Goal: Task Accomplishment & Management: Complete application form

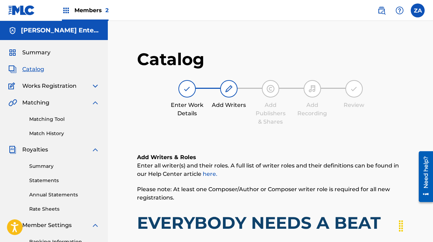
click at [229, 212] on h1 "EVERYBODY NEEDS A BEAT" at bounding box center [270, 222] width 267 height 21
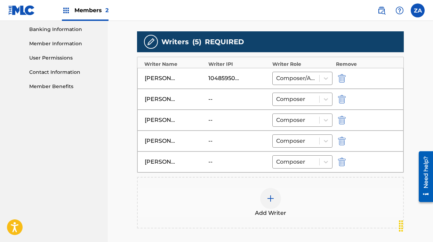
scroll to position [204, 0]
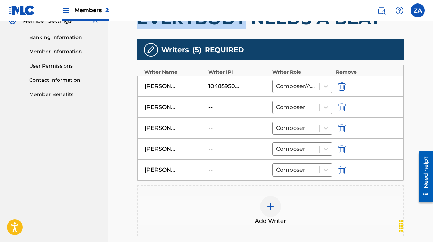
click at [96, 180] on nav "[PERSON_NAME] Enterprises Summary Catalog Works Registration Claiming Tool Indi…" at bounding box center [54, 61] width 108 height 488
click at [328, 106] on icon at bounding box center [325, 107] width 7 height 7
click at [326, 108] on icon at bounding box center [326, 107] width 4 height 2
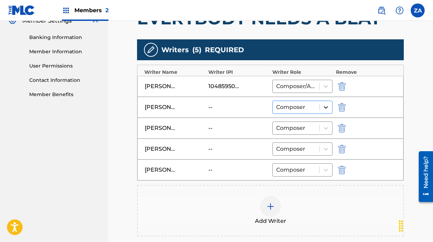
click at [326, 108] on icon at bounding box center [325, 107] width 7 height 7
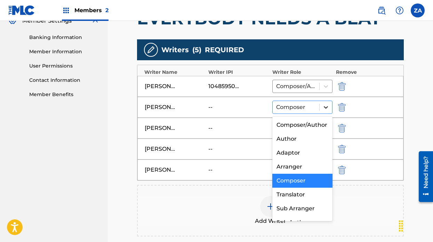
click at [326, 108] on icon at bounding box center [325, 107] width 7 height 7
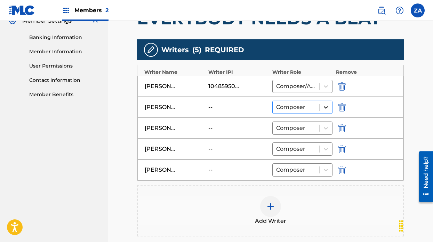
click at [326, 108] on icon at bounding box center [325, 107] width 7 height 7
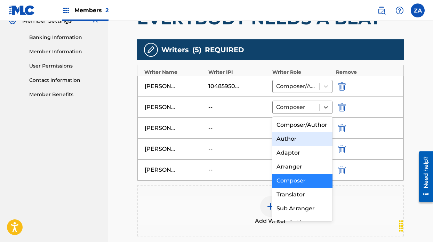
click at [215, 113] on div "[PERSON_NAME] -- Author, 2 of 8. 8 results available. Use Up and Down to choose…" at bounding box center [270, 107] width 266 height 21
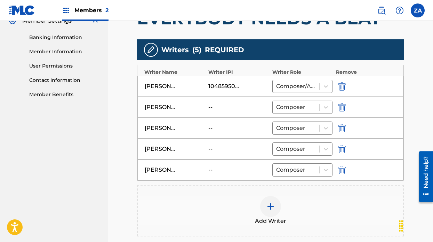
drag, startPoint x: 211, startPoint y: 104, endPoint x: 206, endPoint y: 115, distance: 11.7
click at [205, 115] on div "[PERSON_NAME] -- Composer" at bounding box center [270, 107] width 266 height 21
drag, startPoint x: 150, startPoint y: 103, endPoint x: 173, endPoint y: 145, distance: 48.4
click at [173, 145] on div "Writer Name Writer IPI Writer Role Remove [PERSON_NAME] 1048595041 Composer/Aut…" at bounding box center [270, 123] width 267 height 116
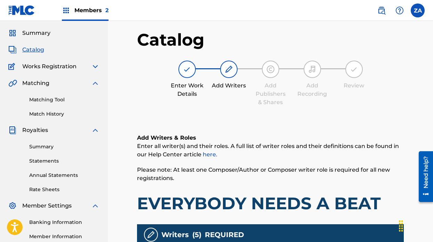
scroll to position [0, 0]
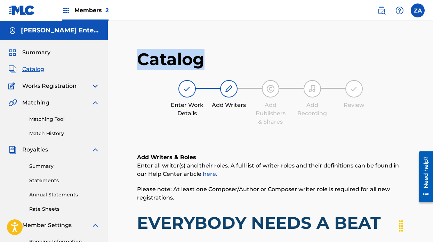
drag, startPoint x: 141, startPoint y: 55, endPoint x: 201, endPoint y: 62, distance: 60.3
click at [201, 62] on h1 "Catalog" at bounding box center [270, 59] width 267 height 21
click at [225, 58] on h1 "Catalog" at bounding box center [270, 59] width 267 height 21
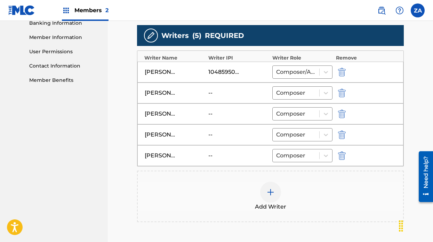
scroll to position [221, 0]
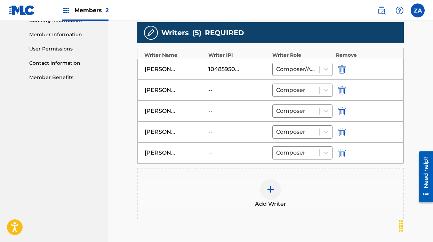
drag, startPoint x: 219, startPoint y: 103, endPoint x: 226, endPoint y: 118, distance: 16.0
click at [226, 118] on div "[PERSON_NAME] -- Composer" at bounding box center [270, 111] width 266 height 21
click at [211, 90] on div "--" at bounding box center [223, 90] width 31 height 8
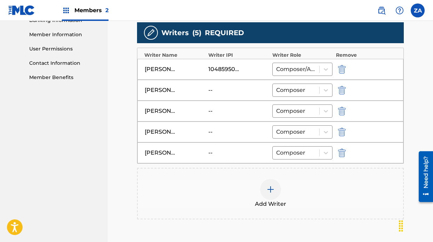
click at [210, 90] on div "--" at bounding box center [223, 90] width 31 height 8
click at [209, 111] on div "--" at bounding box center [223, 111] width 31 height 8
click at [211, 131] on div "--" at bounding box center [223, 132] width 31 height 8
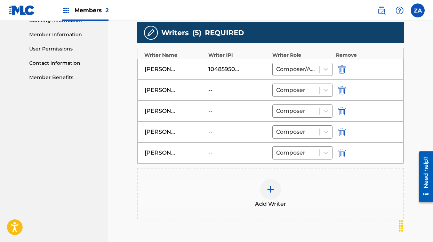
click at [211, 131] on div "--" at bounding box center [223, 132] width 31 height 8
click at [210, 152] on div "--" at bounding box center [223, 153] width 31 height 8
click at [226, 178] on div "Add Writer" at bounding box center [270, 193] width 267 height 51
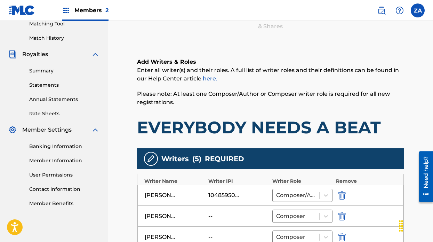
scroll to position [96, 0]
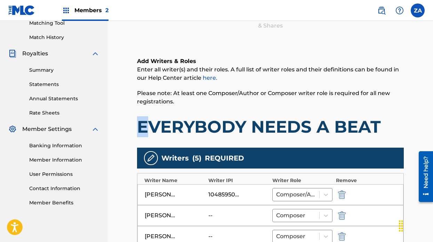
drag, startPoint x: 141, startPoint y: 128, endPoint x: 191, endPoint y: 125, distance: 50.1
click at [181, 125] on h1 "EVERYBODY NEEDS A BEAT" at bounding box center [270, 126] width 267 height 21
click at [243, 123] on h1 "EVERYBODY NEEDS A BEAT" at bounding box center [270, 126] width 267 height 21
click at [191, 125] on h1 "EVERYBODY NEEDS A BEAT" at bounding box center [270, 126] width 267 height 21
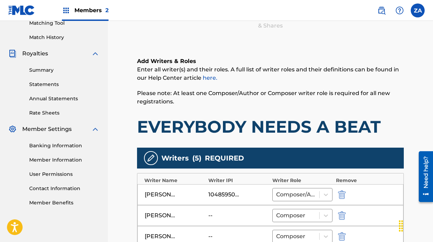
click at [191, 125] on h1 "EVERYBODY NEEDS A BEAT" at bounding box center [270, 126] width 267 height 21
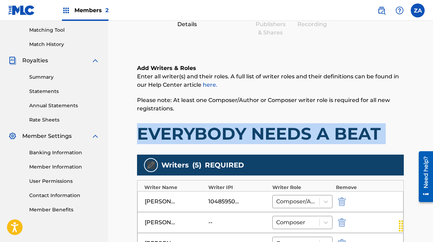
scroll to position [90, 0]
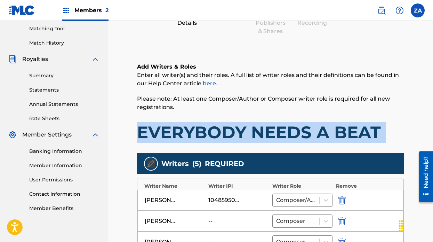
click at [243, 149] on div "Add Writers & Roles Enter all writer(s) and their roles. A full list of writer …" at bounding box center [270, 214] width 267 height 337
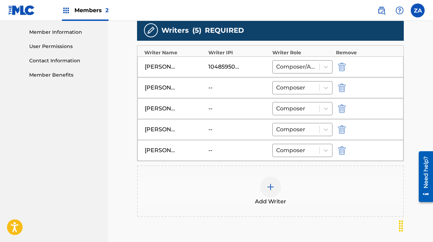
scroll to position [233, 0]
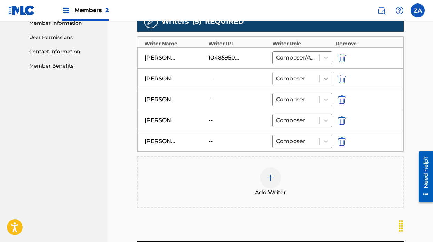
click at [326, 75] on icon at bounding box center [325, 78] width 7 height 7
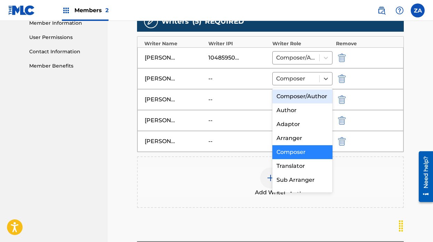
click at [310, 92] on div "Composer/Author" at bounding box center [302, 96] width 60 height 14
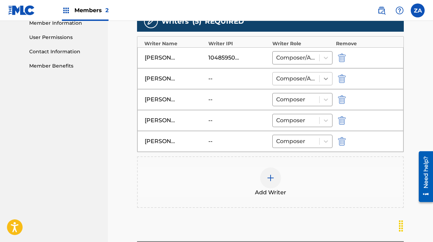
click at [327, 78] on icon at bounding box center [325, 78] width 7 height 7
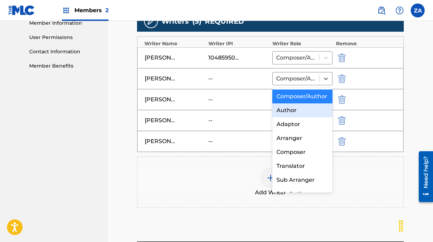
click at [311, 111] on div "Author" at bounding box center [302, 110] width 60 height 14
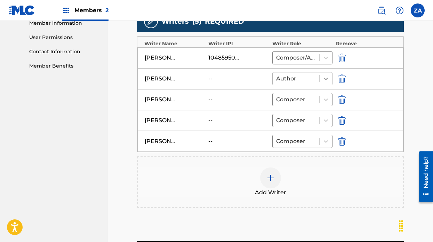
click at [326, 80] on icon at bounding box center [325, 78] width 7 height 7
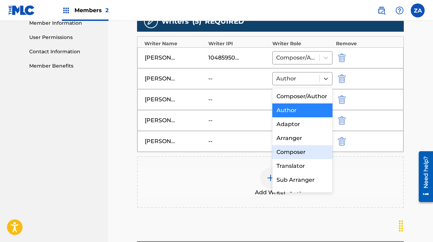
click at [299, 152] on div "Composer" at bounding box center [302, 152] width 60 height 14
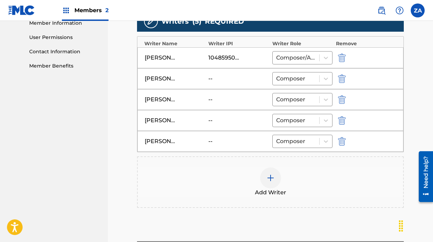
click at [112, 124] on div "Catalog Enter Work Details Add Writers Add Publishers & Shares Add Recording Re…" at bounding box center [270, 41] width 325 height 470
drag, startPoint x: 147, startPoint y: 77, endPoint x: 171, endPoint y: 78, distance: 24.7
click at [171, 78] on div "[PERSON_NAME]" at bounding box center [160, 78] width 31 height 8
drag, startPoint x: 176, startPoint y: 77, endPoint x: 142, endPoint y: 83, distance: 34.3
click at [142, 83] on div "[PERSON_NAME] -- Composer" at bounding box center [270, 78] width 266 height 21
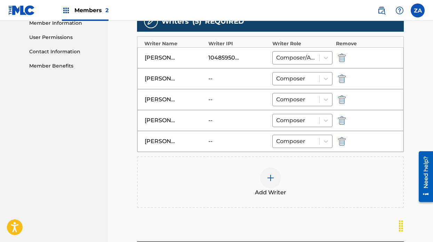
drag, startPoint x: 146, startPoint y: 79, endPoint x: 171, endPoint y: 74, distance: 25.2
click at [171, 74] on div "[PERSON_NAME]" at bounding box center [160, 78] width 31 height 8
click at [154, 75] on div "[PERSON_NAME]" at bounding box center [160, 78] width 31 height 8
click at [165, 79] on div "[PERSON_NAME]" at bounding box center [160, 78] width 31 height 8
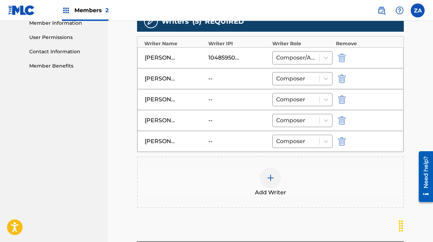
click at [165, 79] on div "[PERSON_NAME]" at bounding box center [160, 78] width 31 height 8
click at [153, 58] on div "[PERSON_NAME]" at bounding box center [160, 58] width 31 height 8
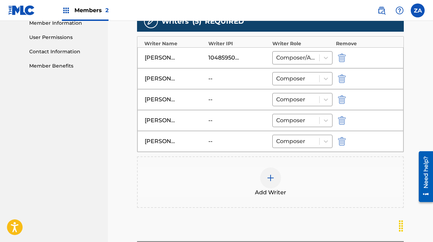
click at [159, 98] on div "[PERSON_NAME]" at bounding box center [160, 99] width 31 height 8
click at [157, 119] on div "[PERSON_NAME]" at bounding box center [160, 120] width 31 height 8
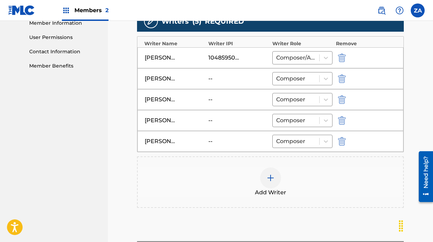
click at [157, 119] on div "[PERSON_NAME]" at bounding box center [160, 120] width 31 height 8
click at [158, 139] on div "[PERSON_NAME]" at bounding box center [160, 141] width 31 height 8
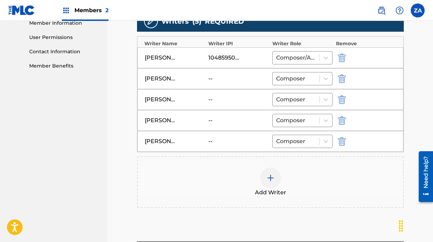
click at [158, 139] on div "[PERSON_NAME]" at bounding box center [160, 141] width 31 height 8
click at [153, 113] on div "[PERSON_NAME] -- Composer" at bounding box center [270, 120] width 266 height 21
click at [158, 121] on div "[PERSON_NAME]" at bounding box center [160, 120] width 31 height 8
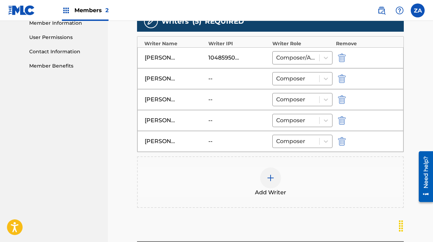
click at [158, 121] on div "[PERSON_NAME]" at bounding box center [160, 120] width 31 height 8
click at [159, 101] on div "[PERSON_NAME]" at bounding box center [160, 99] width 31 height 8
click at [160, 79] on div "[PERSON_NAME]" at bounding box center [160, 78] width 31 height 8
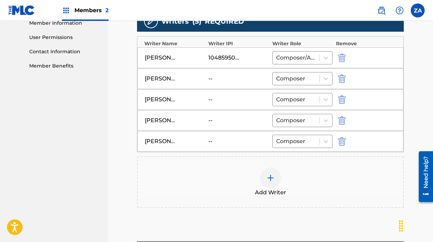
click at [160, 79] on div "[PERSON_NAME]" at bounding box center [160, 78] width 31 height 8
